Goal: Task Accomplishment & Management: Manage account settings

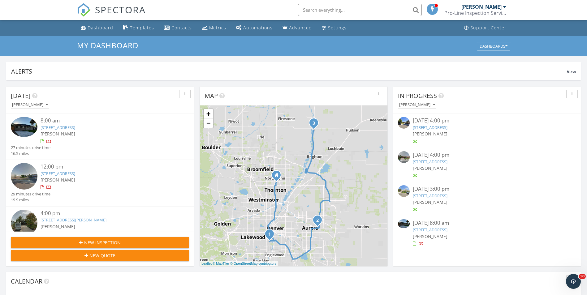
click at [67, 129] on link "[STREET_ADDRESS]" at bounding box center [58, 128] width 35 height 6
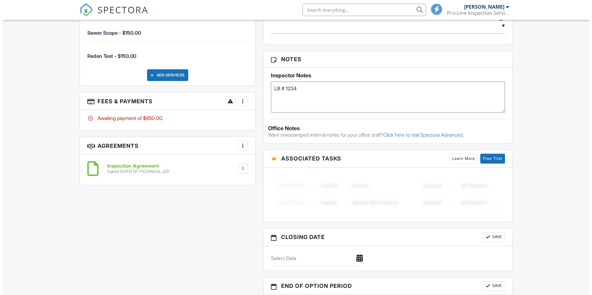
scroll to position [421, 0]
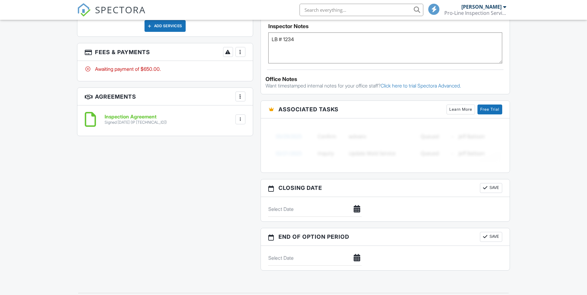
click at [241, 102] on h3 "Agreements More Add Agreement Edit Agreement Templates" at bounding box center [164, 97] width 175 height 18
click at [244, 51] on div "More" at bounding box center [241, 52] width 10 height 10
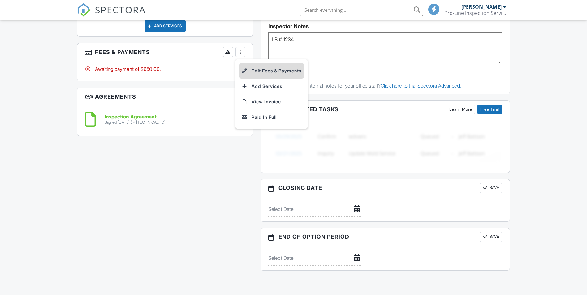
click at [282, 72] on li "Edit Fees & Payments" at bounding box center [271, 70] width 65 height 15
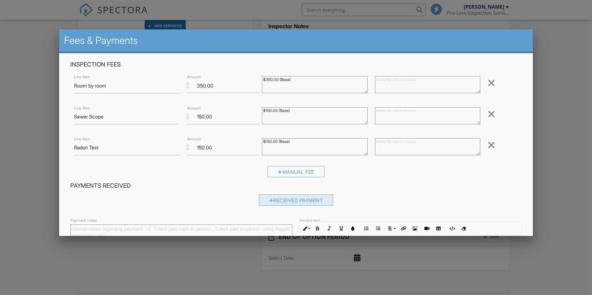
click at [293, 195] on div "Received Payment" at bounding box center [296, 200] width 75 height 11
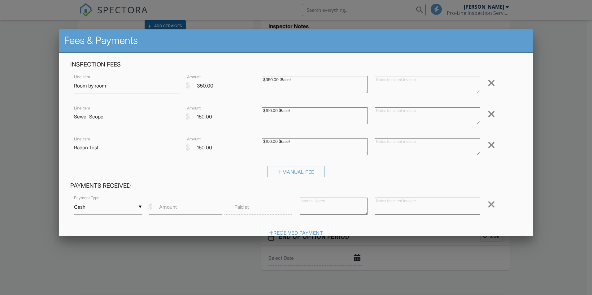
scroll to position [93, 0]
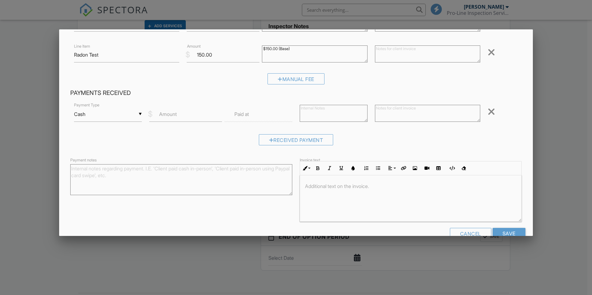
click at [136, 114] on div "▼ Cash Cash Check On-Site Card Other Cash Check On-Site Card Other" at bounding box center [108, 114] width 68 height 15
drag, startPoint x: 118, startPoint y: 172, endPoint x: 166, endPoint y: 130, distance: 64.7
click at [124, 169] on span "On-Site Card" at bounding box center [107, 169] width 57 height 15
type input "On-Site Card"
click at [184, 115] on input "Amount" at bounding box center [185, 114] width 73 height 15
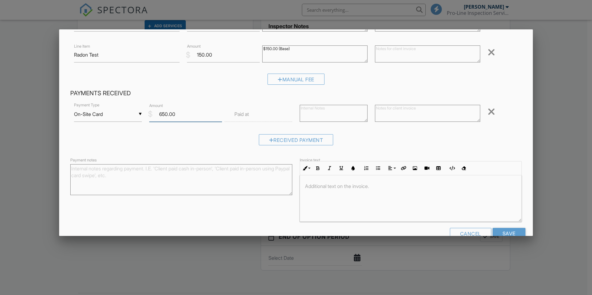
type input "650.00"
click at [250, 116] on input "text" at bounding box center [258, 114] width 68 height 15
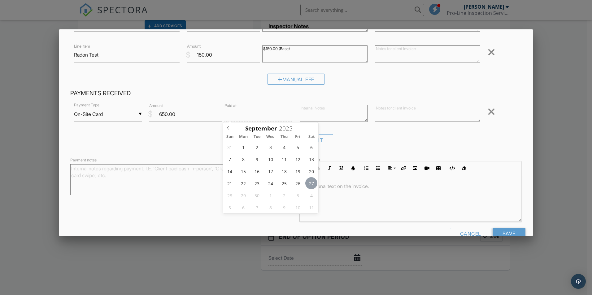
type input "10"
type input "09/27/2025 10:00 AM"
click at [153, 145] on div "Received Payment" at bounding box center [295, 142] width 451 height 16
click at [332, 108] on textarea at bounding box center [334, 113] width 68 height 17
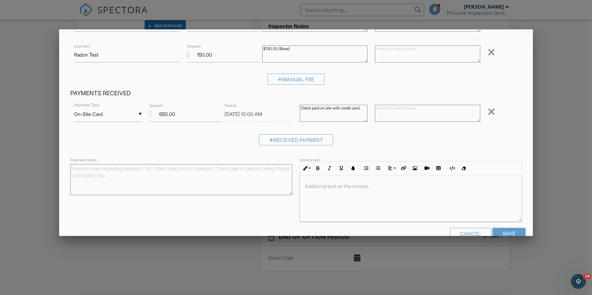
drag, startPoint x: 298, startPoint y: 109, endPoint x: 373, endPoint y: 108, distance: 74.6
click at [373, 108] on div "▼ On-Site Card Cash Check On-Site Card Other Cash Check On-Site Card Other Paym…" at bounding box center [295, 115] width 451 height 26
type textarea "Client paid on site with credit card."
click at [392, 116] on textarea at bounding box center [427, 113] width 105 height 17
paste textarea "Client paid on site with credit card."
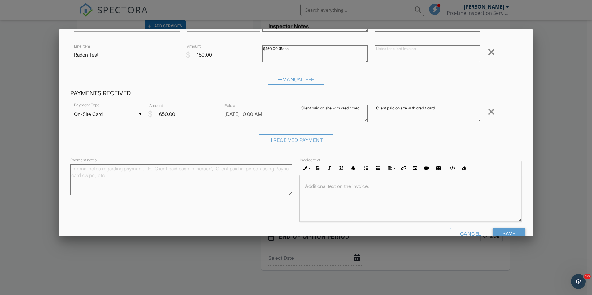
type textarea "Client paid on site with credit card."
click at [199, 182] on textarea "Payment notes" at bounding box center [181, 179] width 222 height 31
paste textarea "Client paid on site with credit card."
type textarea "Client paid on site with credit card."
click at [331, 193] on div at bounding box center [410, 198] width 221 height 46
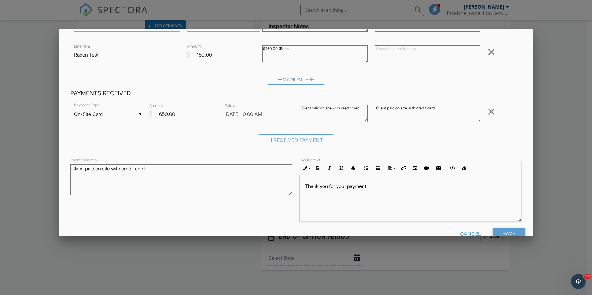
drag, startPoint x: 376, startPoint y: 188, endPoint x: 274, endPoint y: 185, distance: 102.5
click at [274, 185] on div "Payment notes Client paid on site with credit card. Invoice text Inline Style X…" at bounding box center [296, 189] width 459 height 66
copy p "Thank you for your payment."
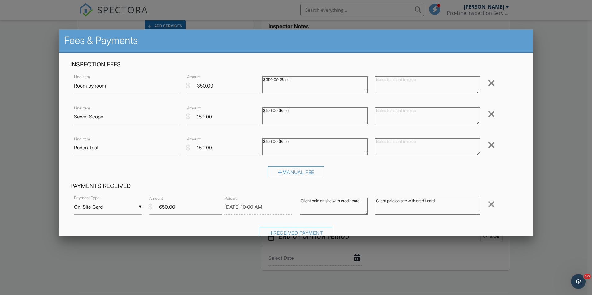
click at [391, 87] on textarea at bounding box center [427, 84] width 105 height 17
paste textarea "Thank you for your payment."
type textarea "Thank you for your payment."
click at [405, 114] on textarea at bounding box center [427, 115] width 105 height 17
paste textarea "Thank you for your payment."
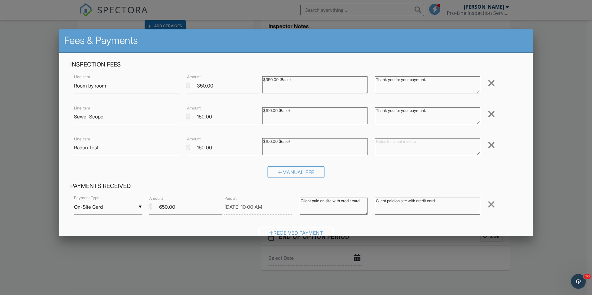
type textarea "Thank you for your payment."
click at [408, 142] on textarea at bounding box center [427, 146] width 105 height 17
paste textarea "Thank you for your payment."
type textarea "Thank you for your payment."
click at [411, 175] on div "Manual Fee" at bounding box center [295, 174] width 451 height 16
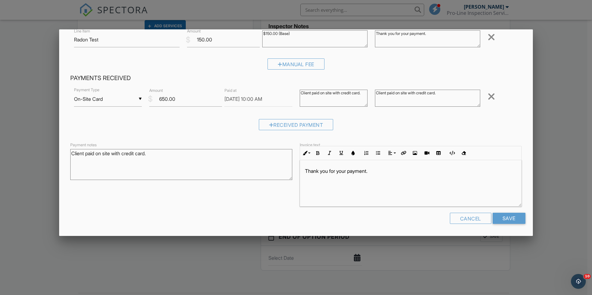
scroll to position [0, 0]
click at [511, 218] on input "Save" at bounding box center [508, 218] width 33 height 11
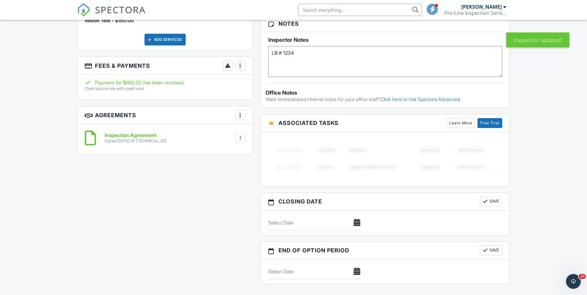
scroll to position [371, 0]
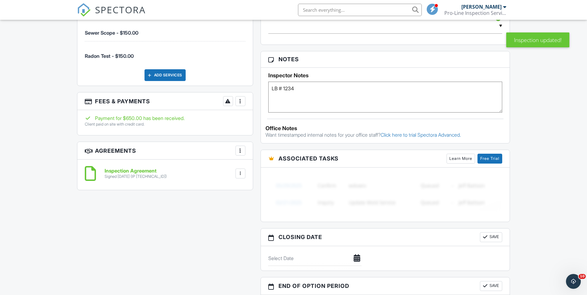
click at [238, 102] on div at bounding box center [240, 101] width 6 height 6
click at [260, 152] on li "View Invoice" at bounding box center [271, 150] width 65 height 15
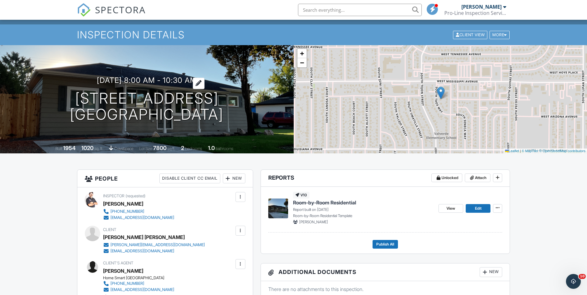
scroll to position [0, 0]
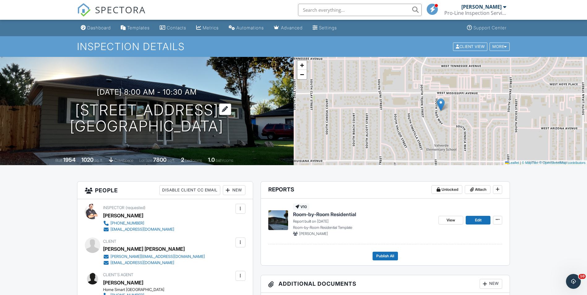
click at [147, 106] on h1 "1150 S Taos Way Denver, CO 80223" at bounding box center [146, 118] width 153 height 33
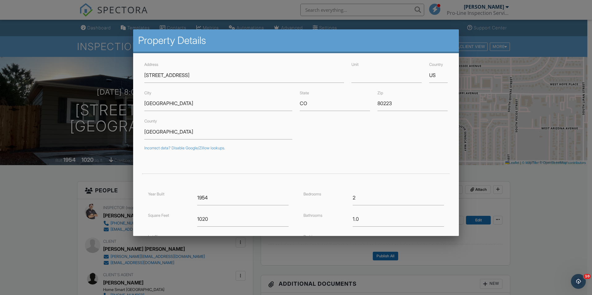
click at [77, 65] on div at bounding box center [296, 153] width 592 height 369
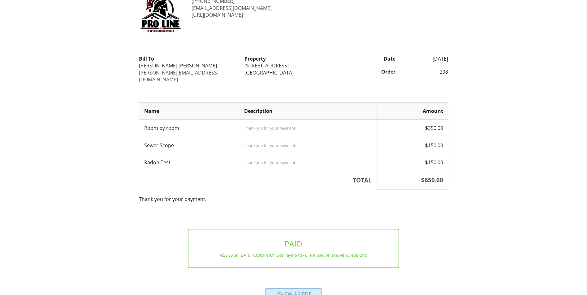
scroll to position [45, 0]
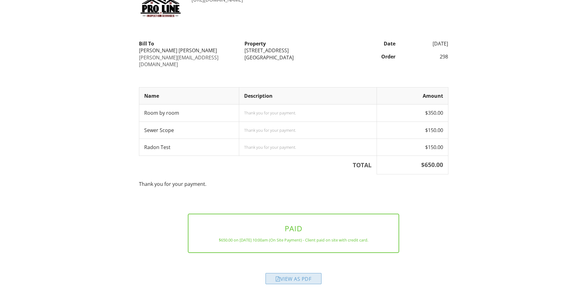
click at [295, 277] on div "View as PDF" at bounding box center [294, 278] width 56 height 11
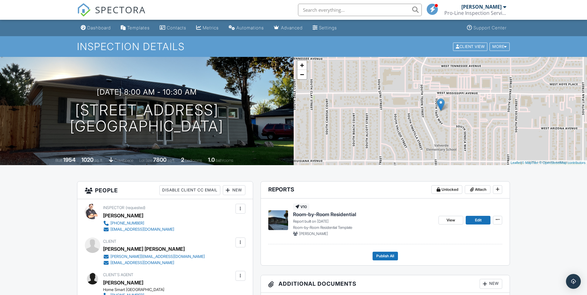
click at [325, 212] on span "Room-by-Room Residential" at bounding box center [324, 214] width 63 height 7
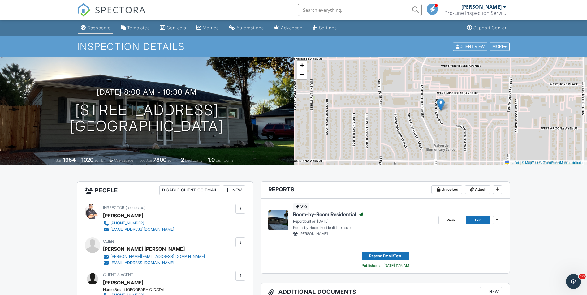
click at [102, 24] on link "Dashboard" at bounding box center [95, 27] width 35 height 11
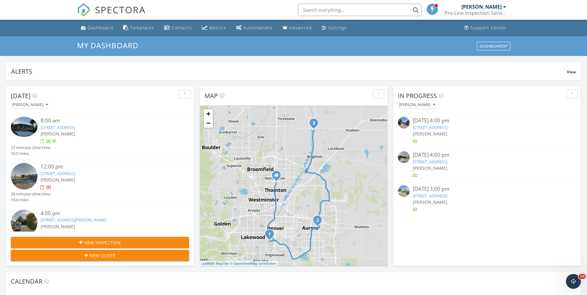
click at [75, 174] on link "16353 E 17th Pl C, Aurora, CO 80011" at bounding box center [58, 174] width 35 height 6
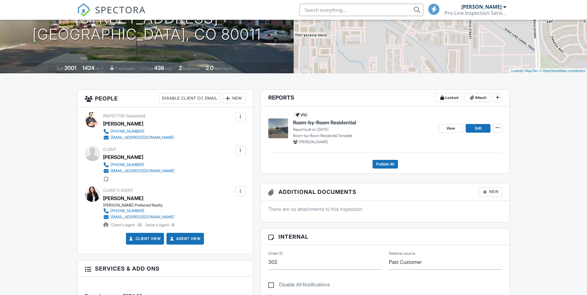
scroll to position [62, 0]
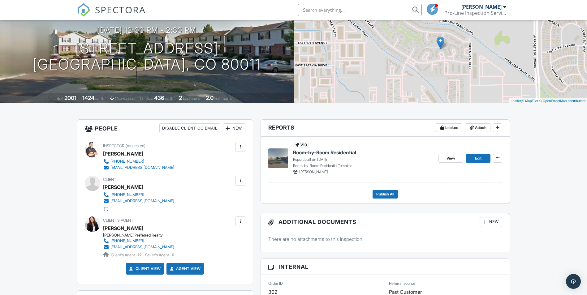
click at [323, 151] on span "Room-by-Room Residential" at bounding box center [324, 152] width 63 height 7
